Goal: Information Seeking & Learning: Learn about a topic

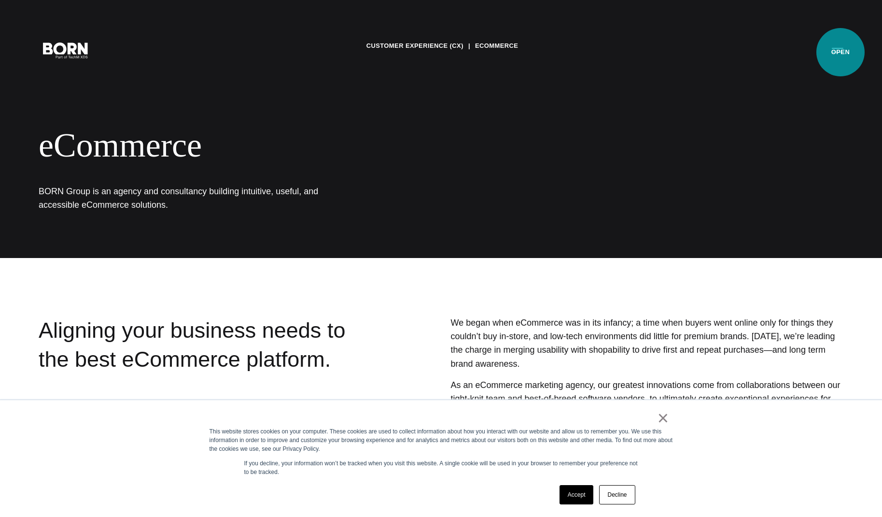
click at [841, 52] on button "Primary Menu" at bounding box center [837, 50] width 23 height 20
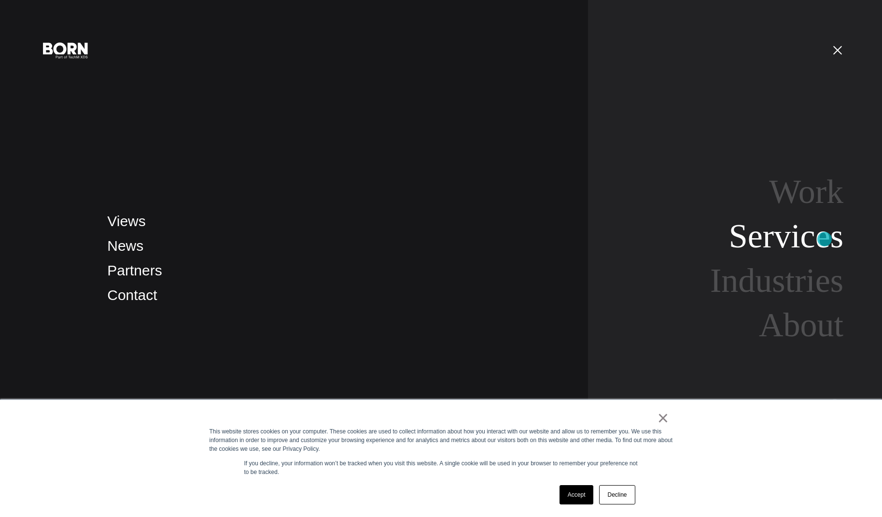
click at [825, 239] on link "Services" at bounding box center [786, 235] width 114 height 37
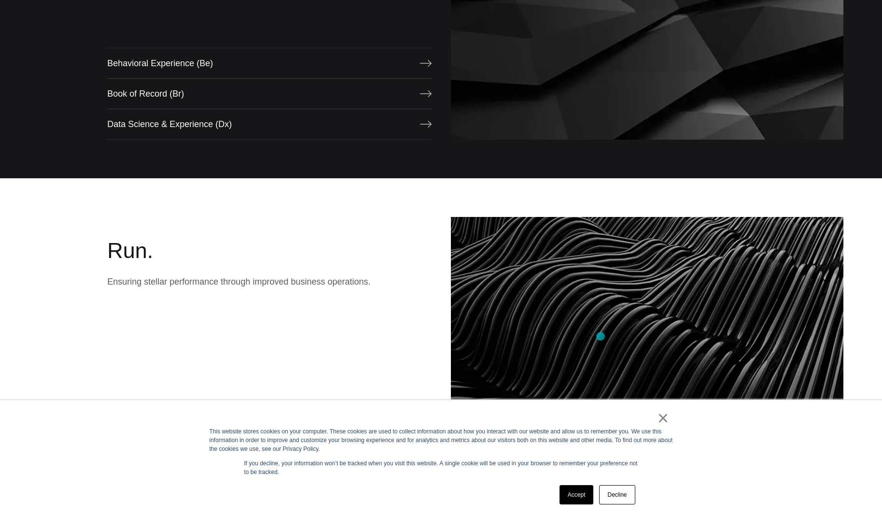
scroll to position [1116, 0]
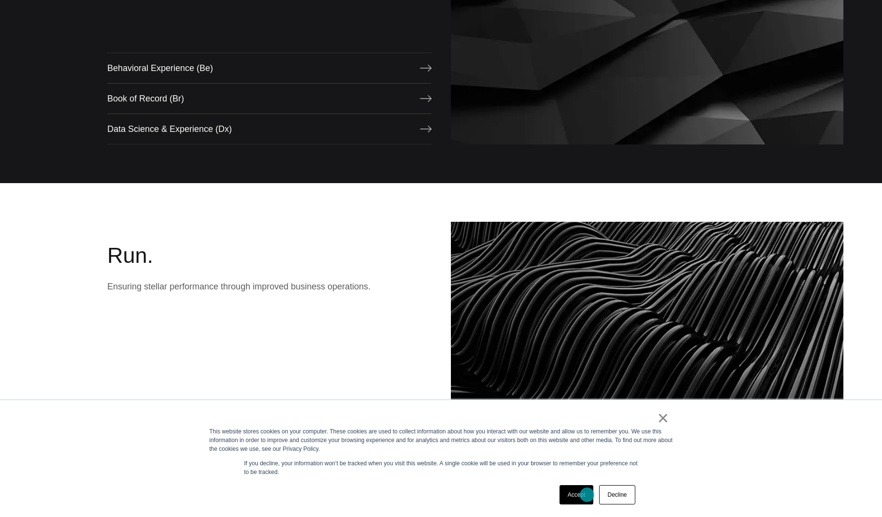
click at [587, 494] on link "Accept" at bounding box center [577, 494] width 34 height 19
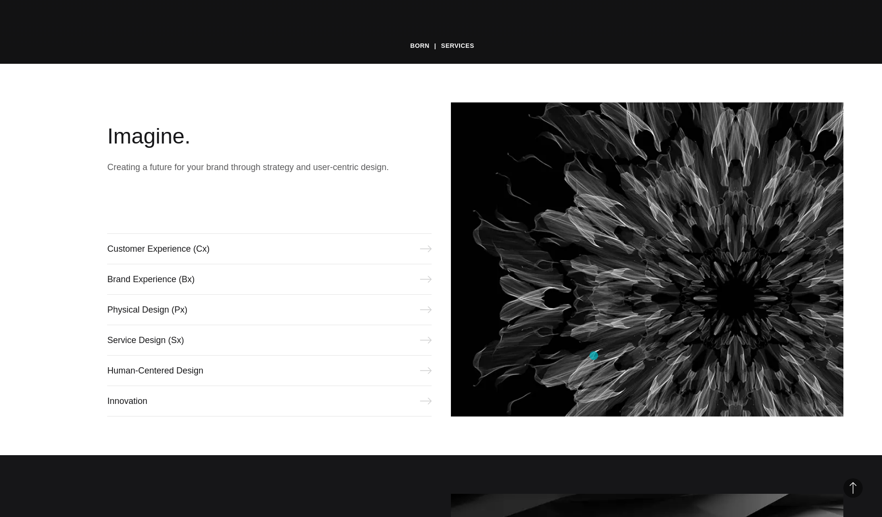
scroll to position [0, 0]
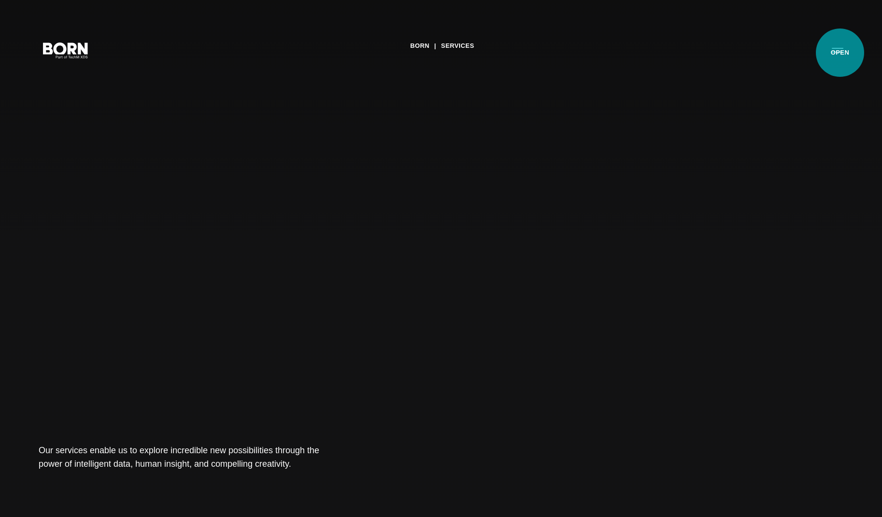
click at [840, 53] on button "Primary Menu" at bounding box center [837, 50] width 23 height 20
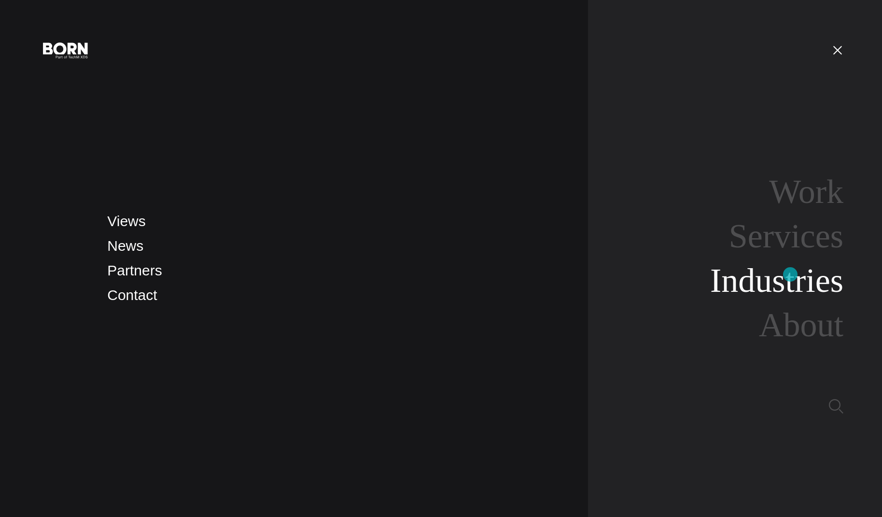
click at [791, 274] on link "Industries" at bounding box center [776, 280] width 133 height 37
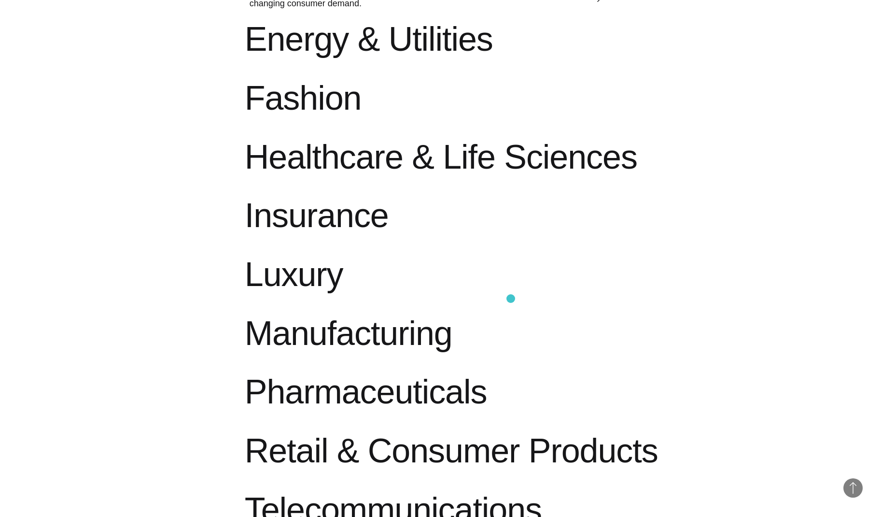
scroll to position [1029, 0]
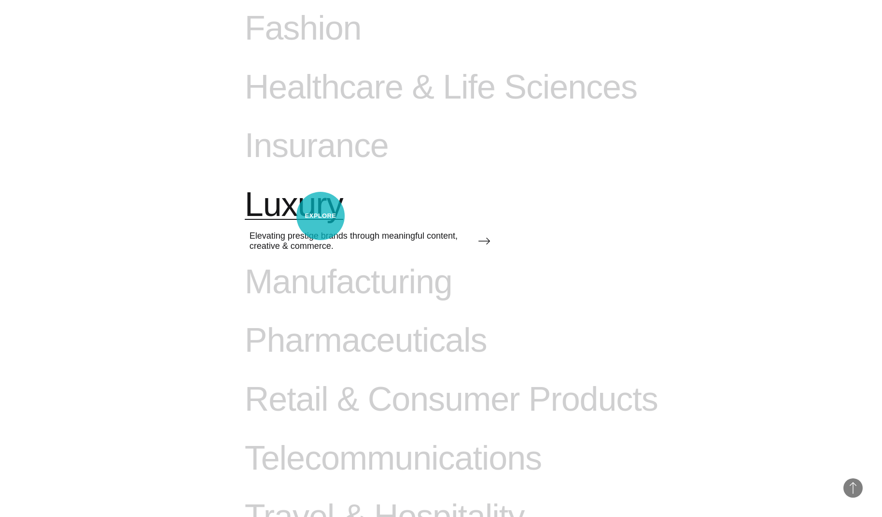
click at [321, 216] on span "Luxury" at bounding box center [294, 205] width 99 height 40
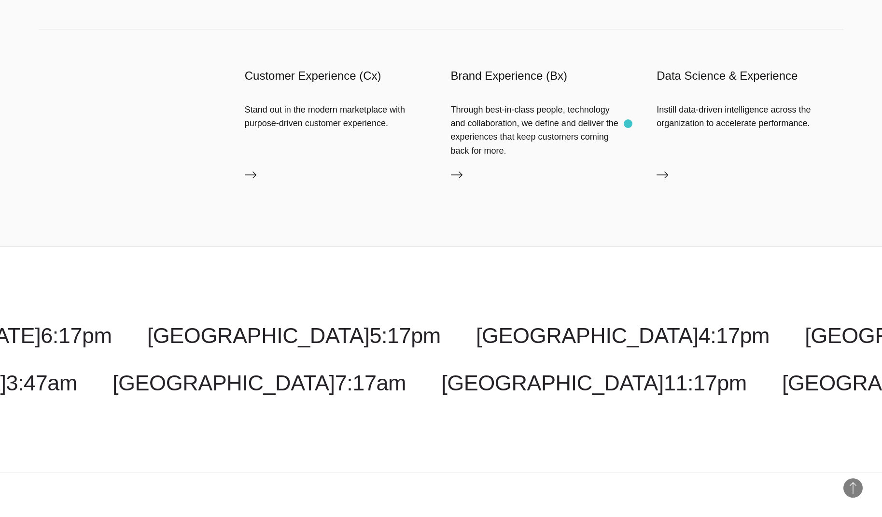
scroll to position [1739, 0]
